Goal: Task Accomplishment & Management: Manage account settings

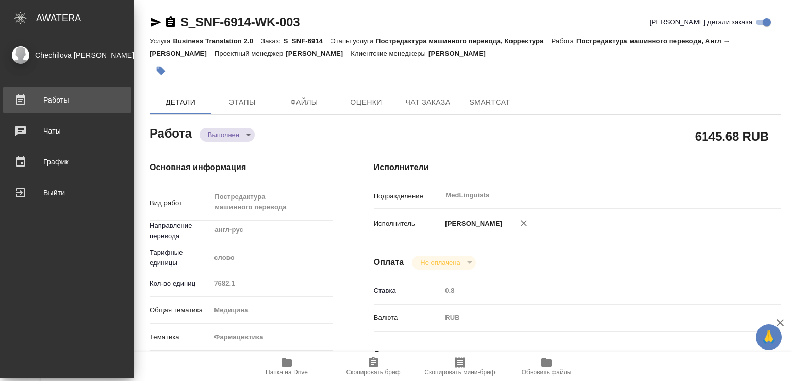
click at [57, 98] on div "Работы" at bounding box center [67, 99] width 119 height 15
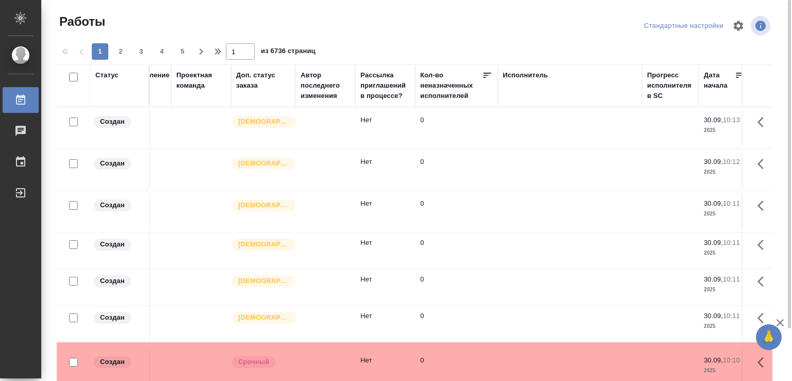
scroll to position [0, 509]
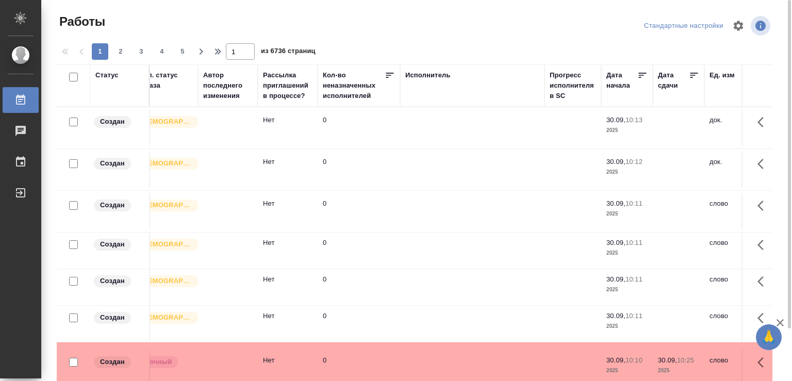
drag, startPoint x: 726, startPoint y: 78, endPoint x: 791, endPoint y: 83, distance: 65.1
click at [791, 83] on tr "Статус Код работы Код заказа Клиент Вид работ Вид услуги Языковая пара Подразде…" at bounding box center [618, 85] width 2114 height 42
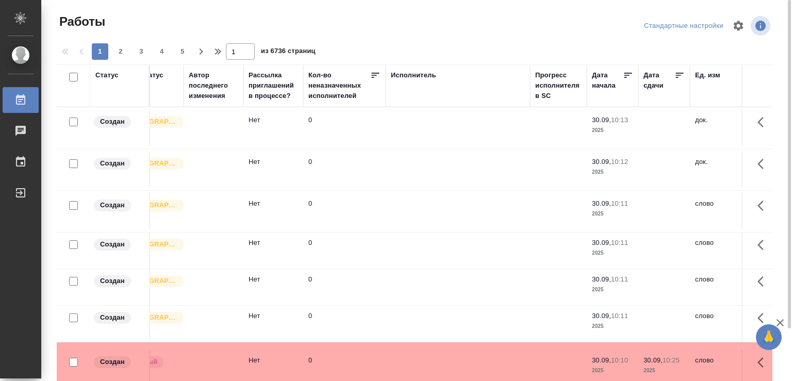
click at [453, 75] on div "Исполнитель" at bounding box center [458, 75] width 134 height 10
click at [420, 75] on div "Исполнитель" at bounding box center [413, 75] width 45 height 10
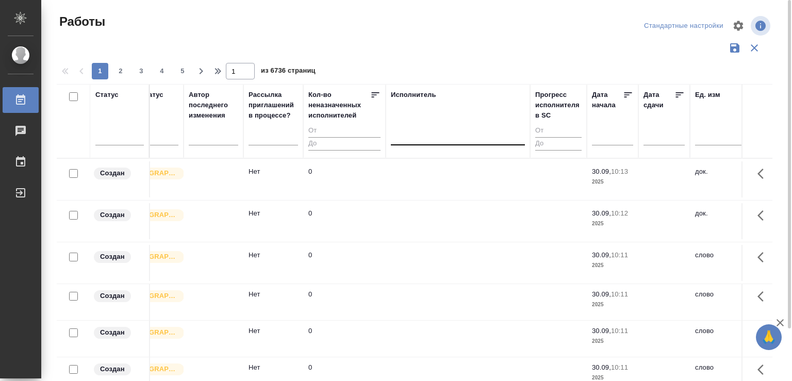
click at [432, 140] on div at bounding box center [458, 134] width 134 height 15
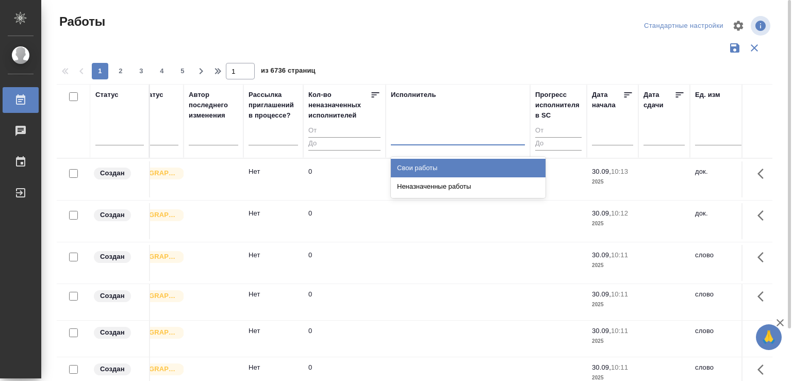
click at [425, 168] on div "Свои работы" at bounding box center [468, 168] width 155 height 19
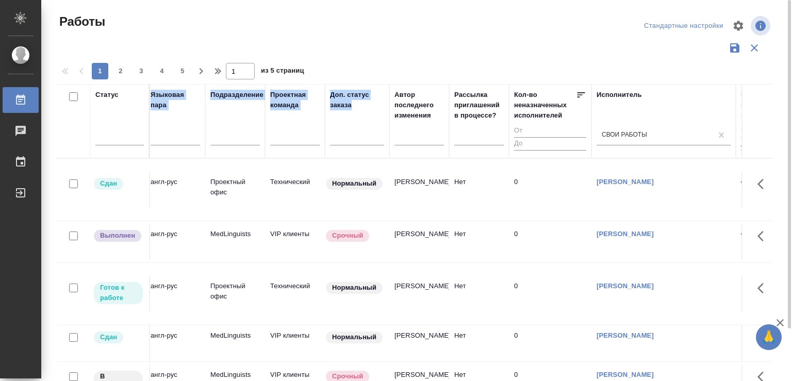
scroll to position [0, 0]
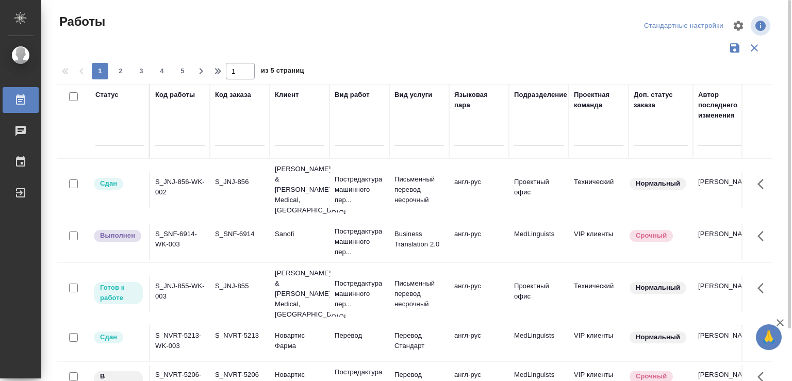
drag, startPoint x: 153, startPoint y: 110, endPoint x: 1, endPoint y: 103, distance: 152.3
click at [57, 103] on div "Статус Код работы Код заказа Клиент Вид работ Вид услуги Языковая пара Подразде…" at bounding box center [415, 269] width 716 height 371
click at [170, 106] on div "Код работы" at bounding box center [179, 121] width 49 height 63
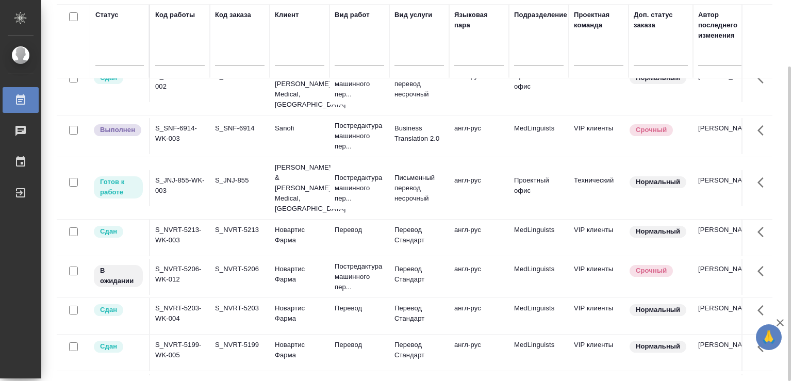
scroll to position [54, 0]
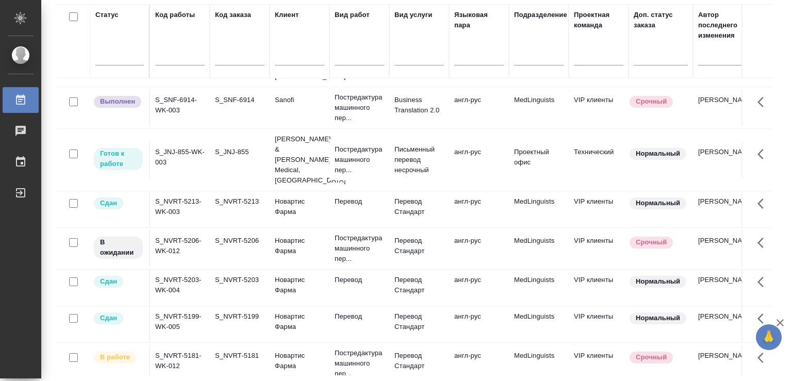
click at [178, 230] on td "S_NVRT-5206-WK-012" at bounding box center [180, 248] width 60 height 36
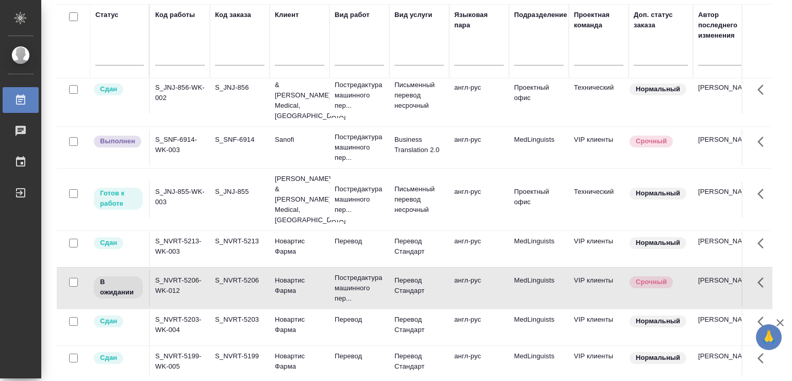
scroll to position [0, 0]
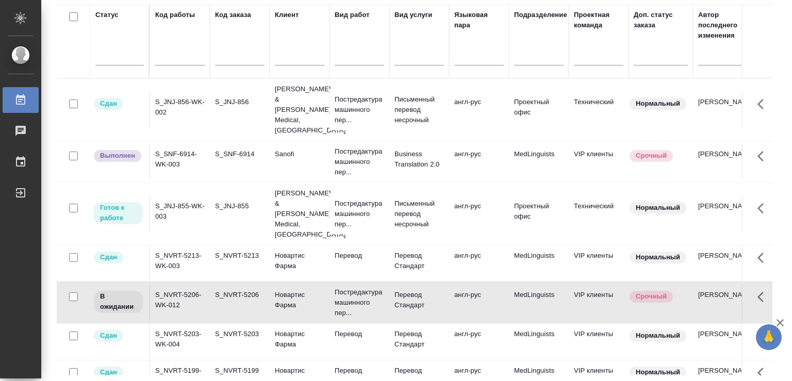
click at [175, 196] on td "S_JNJ-855-WK-003" at bounding box center [180, 214] width 60 height 36
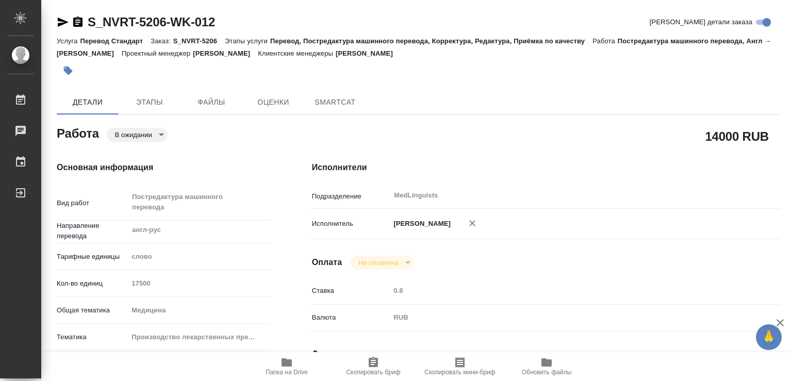
type textarea "x"
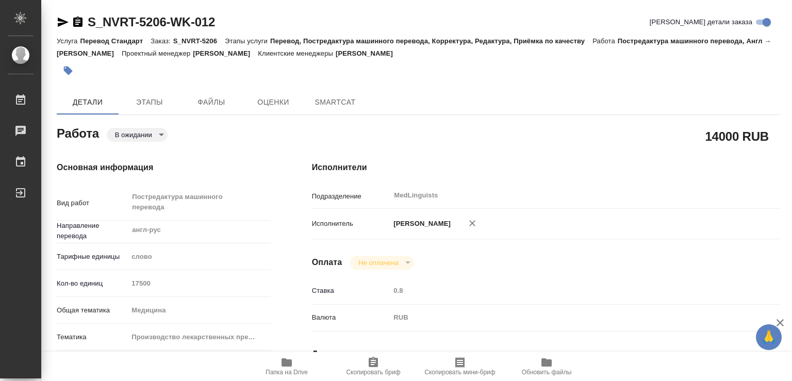
type textarea "x"
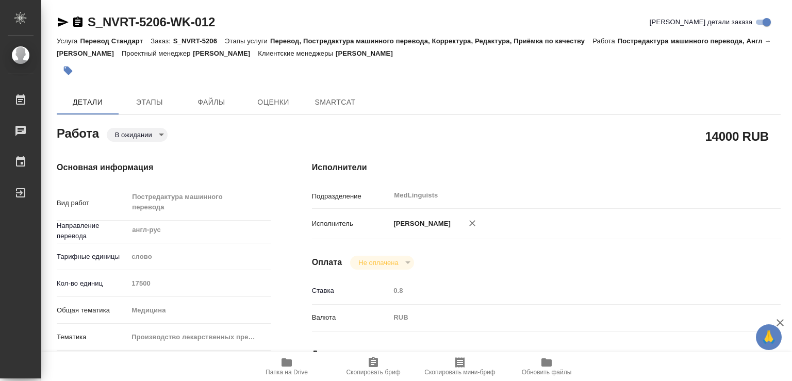
type textarea "x"
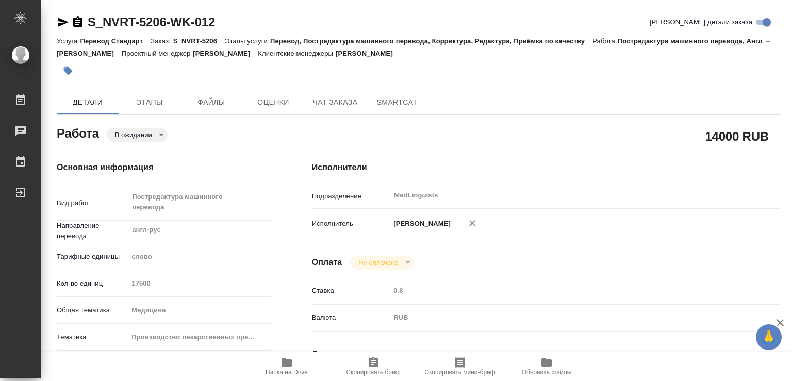
type textarea "x"
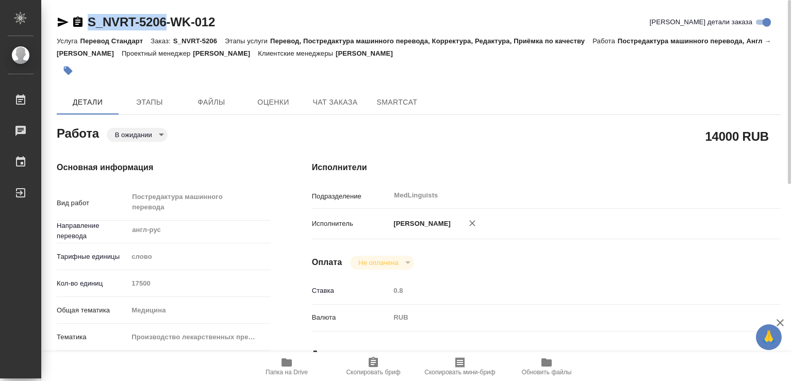
drag, startPoint x: 86, startPoint y: 14, endPoint x: 167, endPoint y: 24, distance: 82.0
click at [167, 24] on div "S_NVRT-5206-WK-012" at bounding box center [136, 22] width 158 height 16
copy div "S_NVRT-5206"
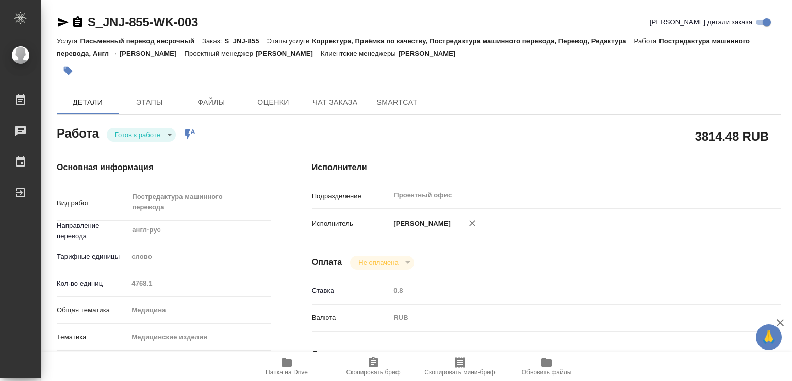
click at [167, 135] on body "🙏 .cls-1 fill:#fff; AWATERA Chechilova [PERSON_NAME] Чаты График Выйти S_JNJ-85…" at bounding box center [396, 190] width 792 height 381
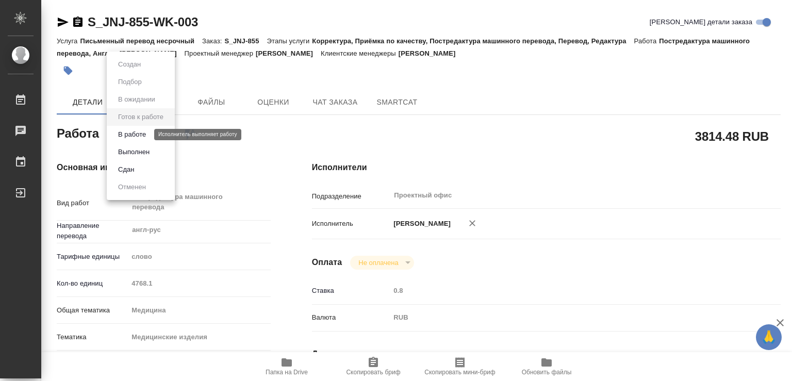
click at [125, 135] on button "В работе" at bounding box center [132, 134] width 34 height 11
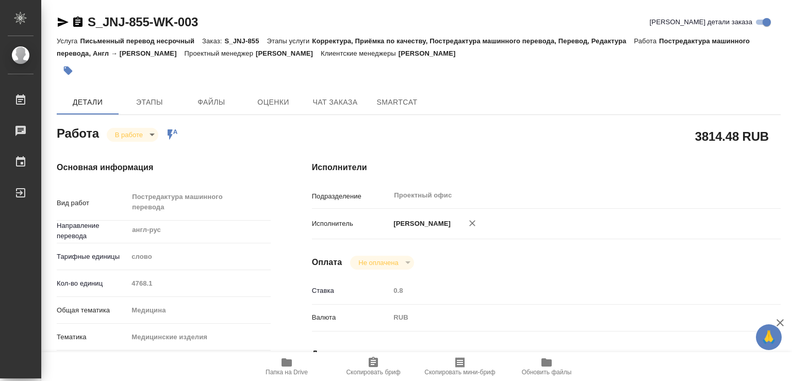
type textarea "x"
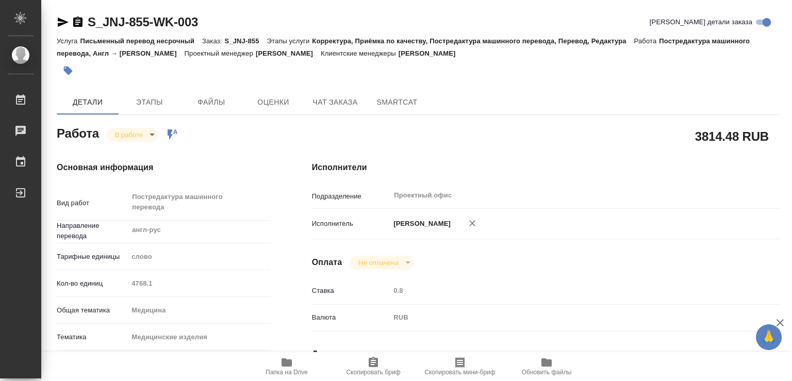
type textarea "x"
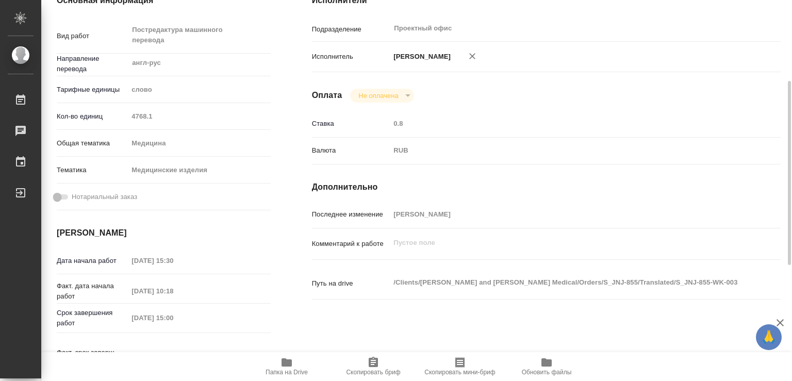
scroll to position [223, 0]
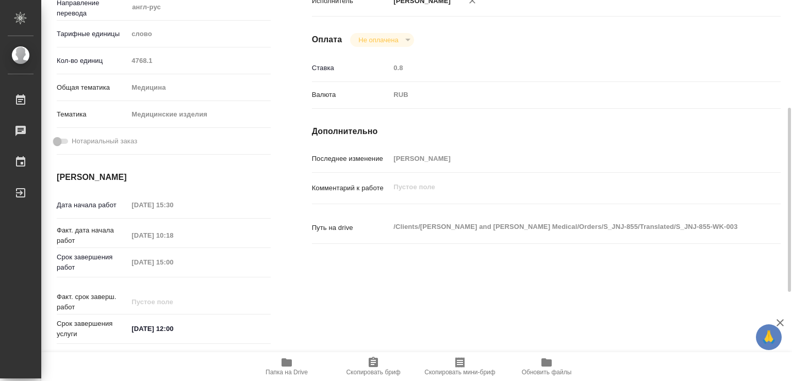
click at [286, 361] on icon "button" at bounding box center [287, 362] width 10 height 8
